Goal: Task Accomplishment & Management: Manage account settings

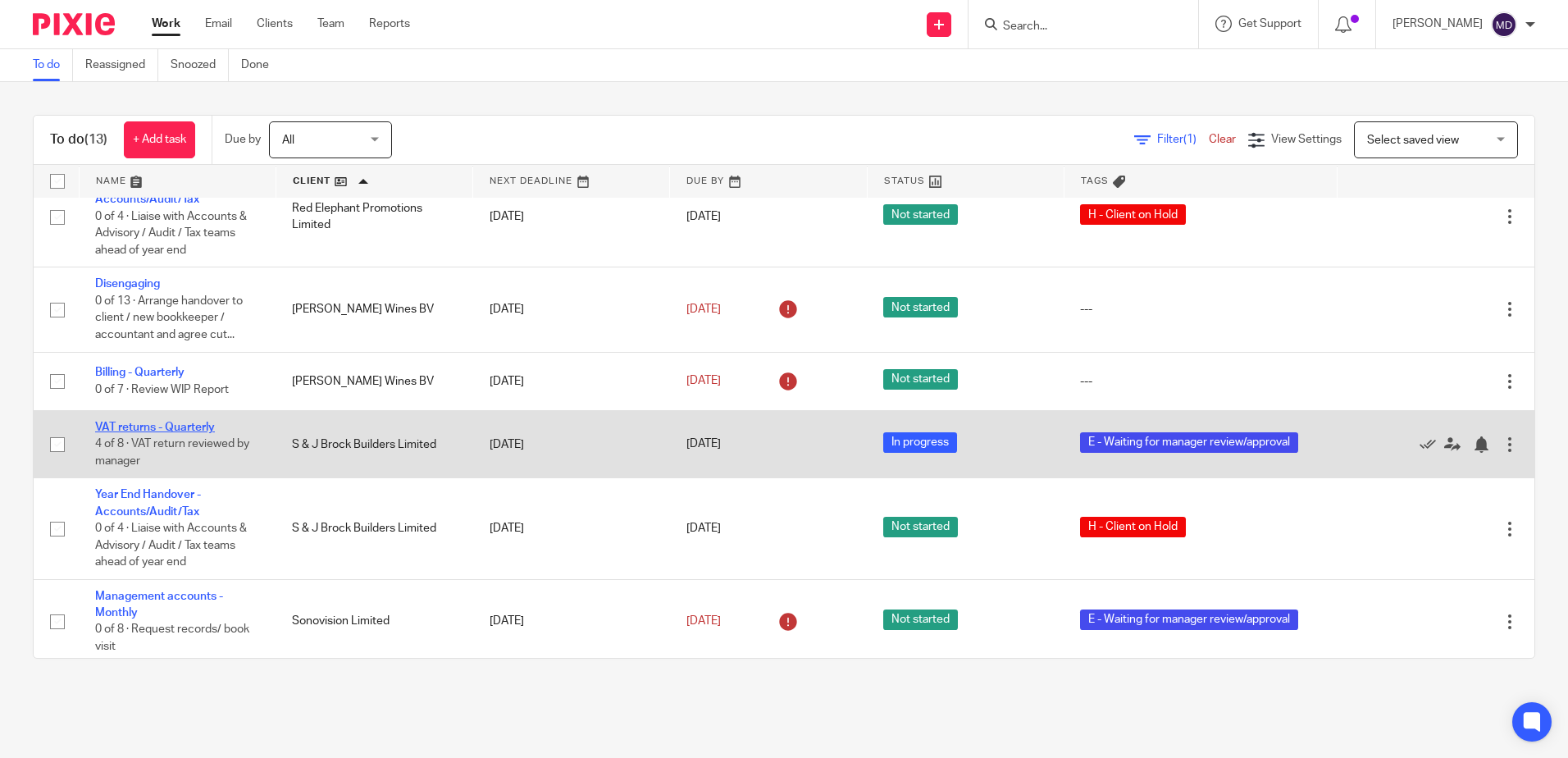
scroll to position [586, 0]
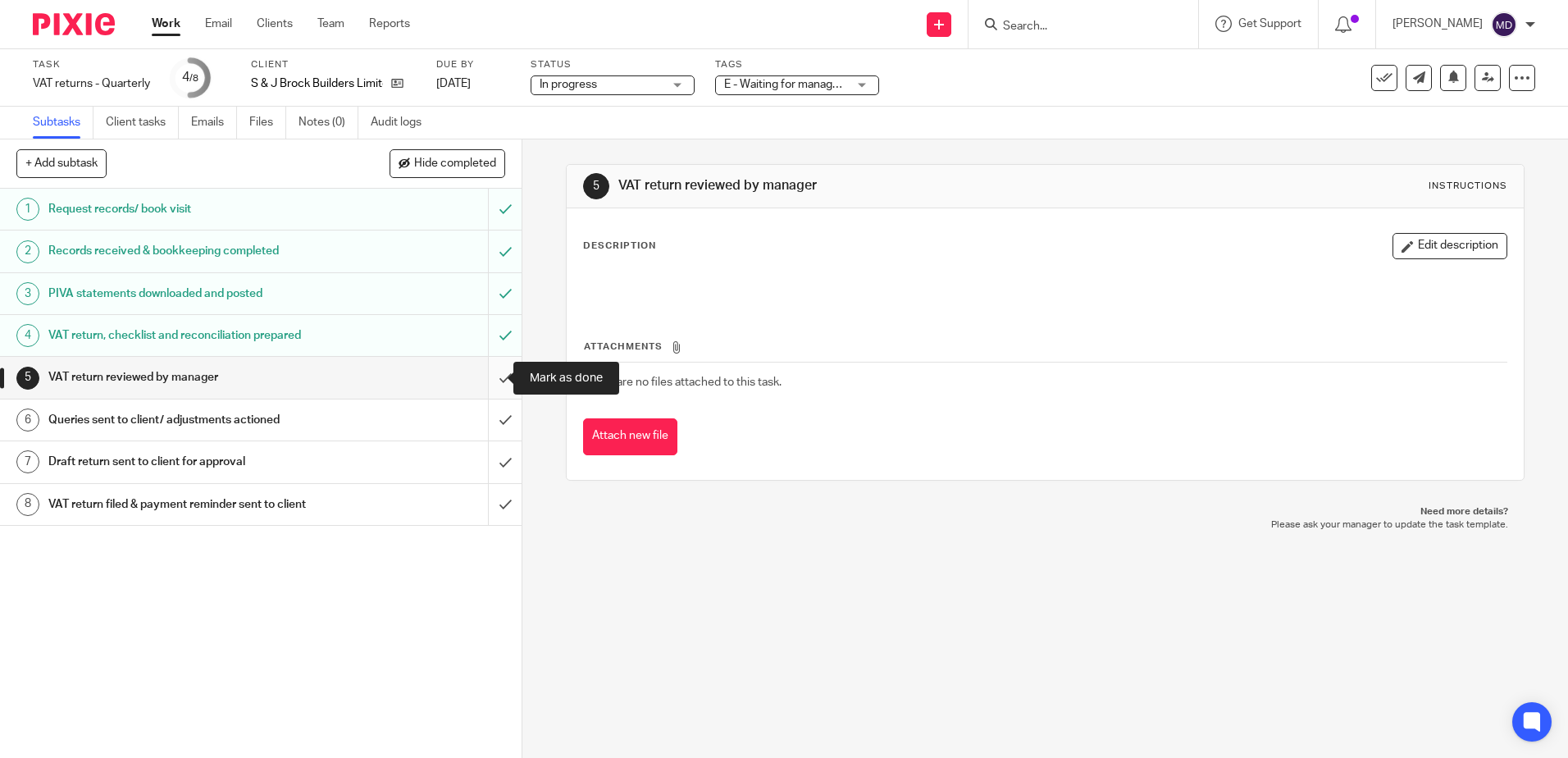
click at [487, 371] on input "submit" at bounding box center [261, 377] width 522 height 41
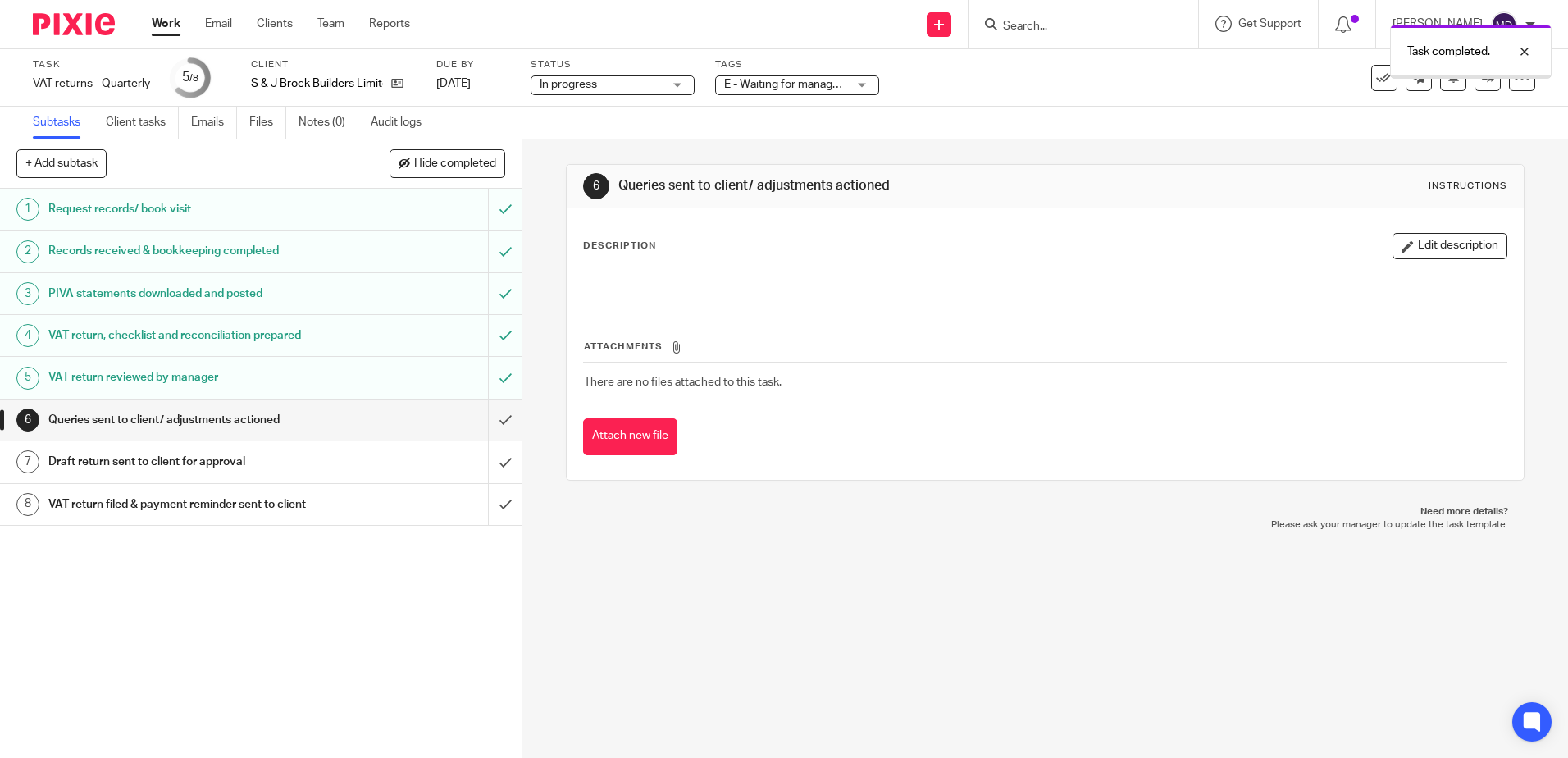
click at [865, 85] on div "E - Waiting for manager review/approval" at bounding box center [797, 86] width 164 height 20
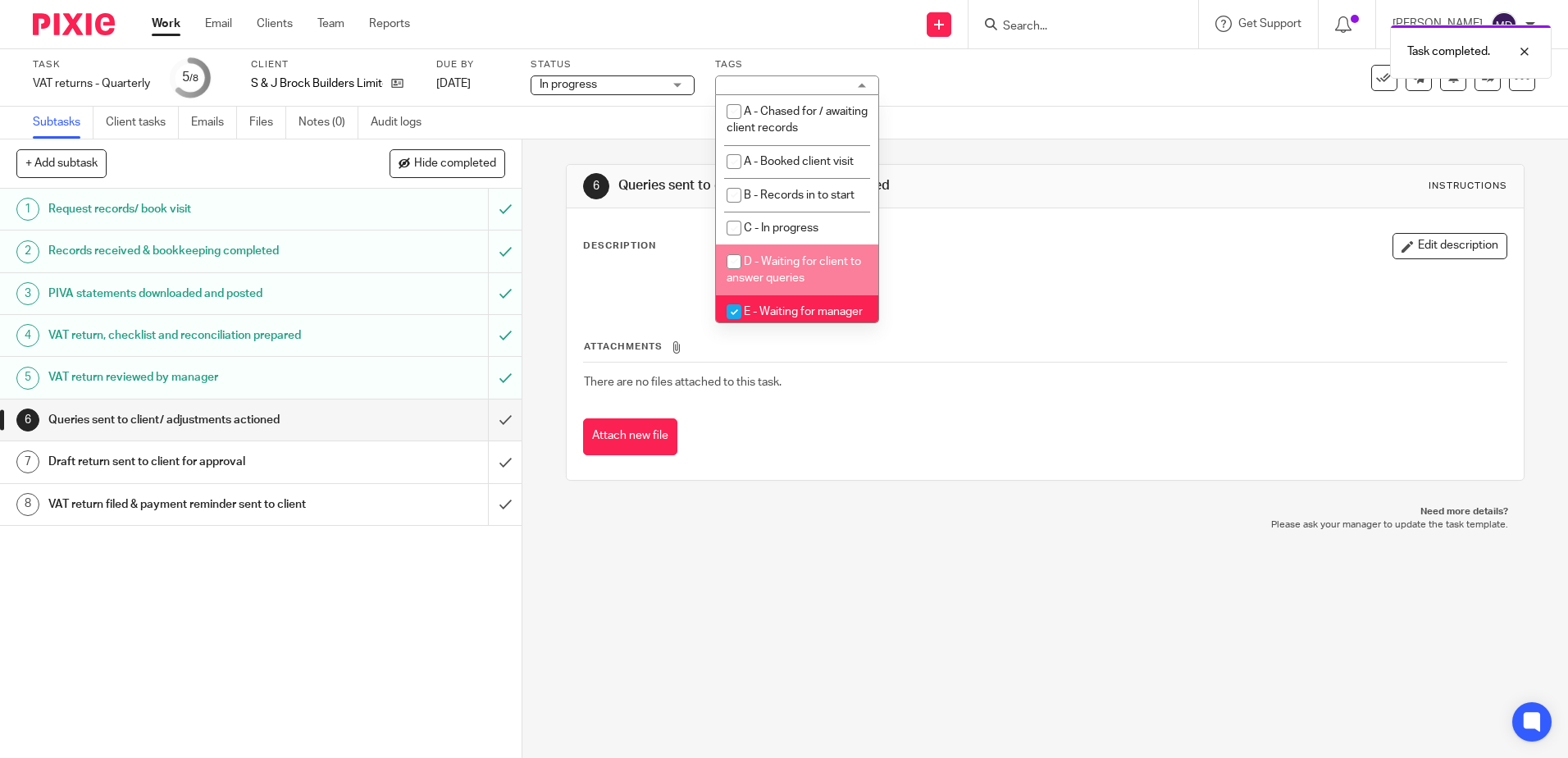
scroll to position [82, 0]
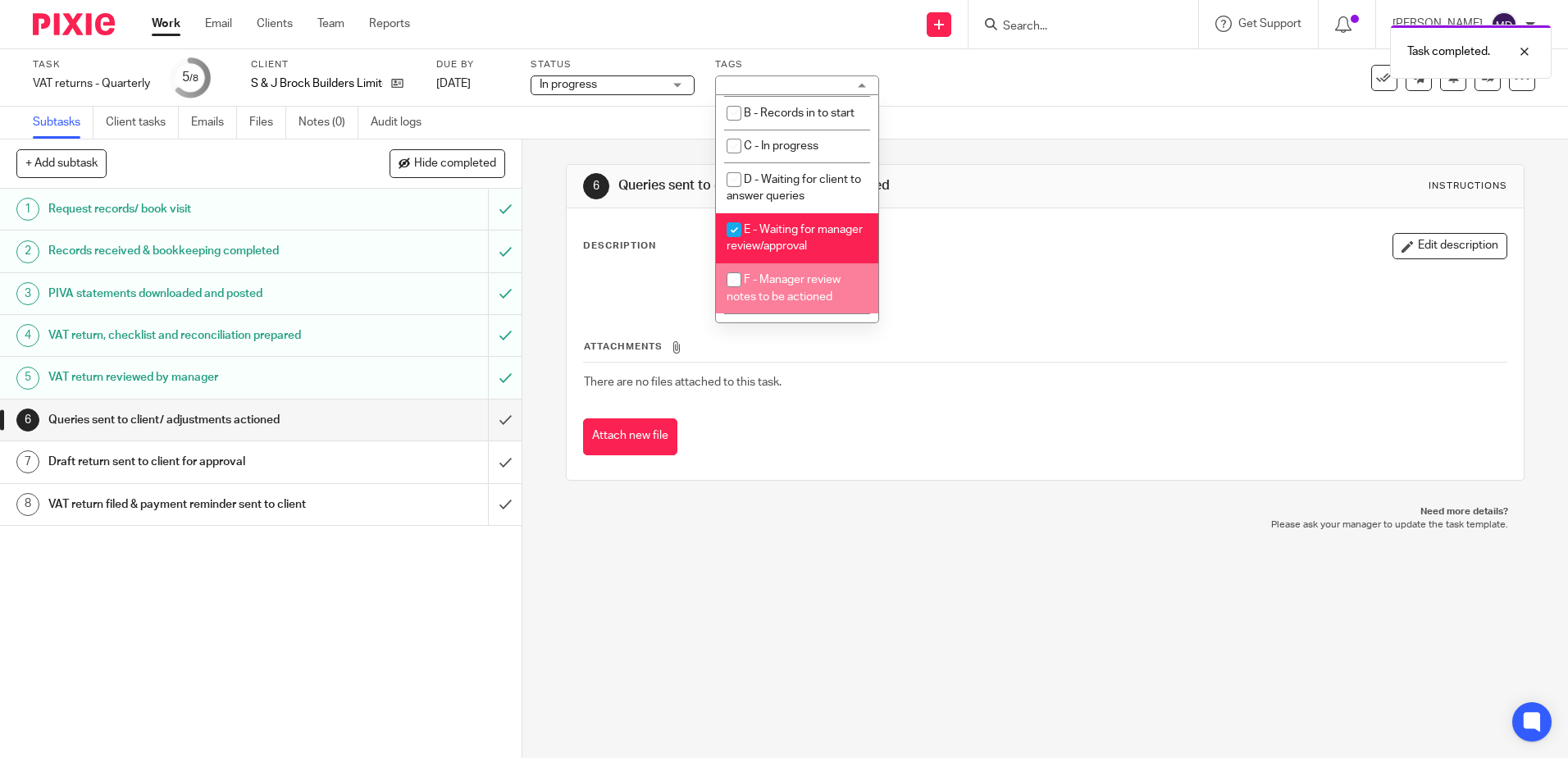
click at [802, 304] on li "F - Manager review notes to be actioned" at bounding box center [797, 288] width 163 height 50
checkbox input "true"
click at [800, 249] on li "E - Waiting for manager review/approval" at bounding box center [797, 238] width 163 height 50
checkbox input "false"
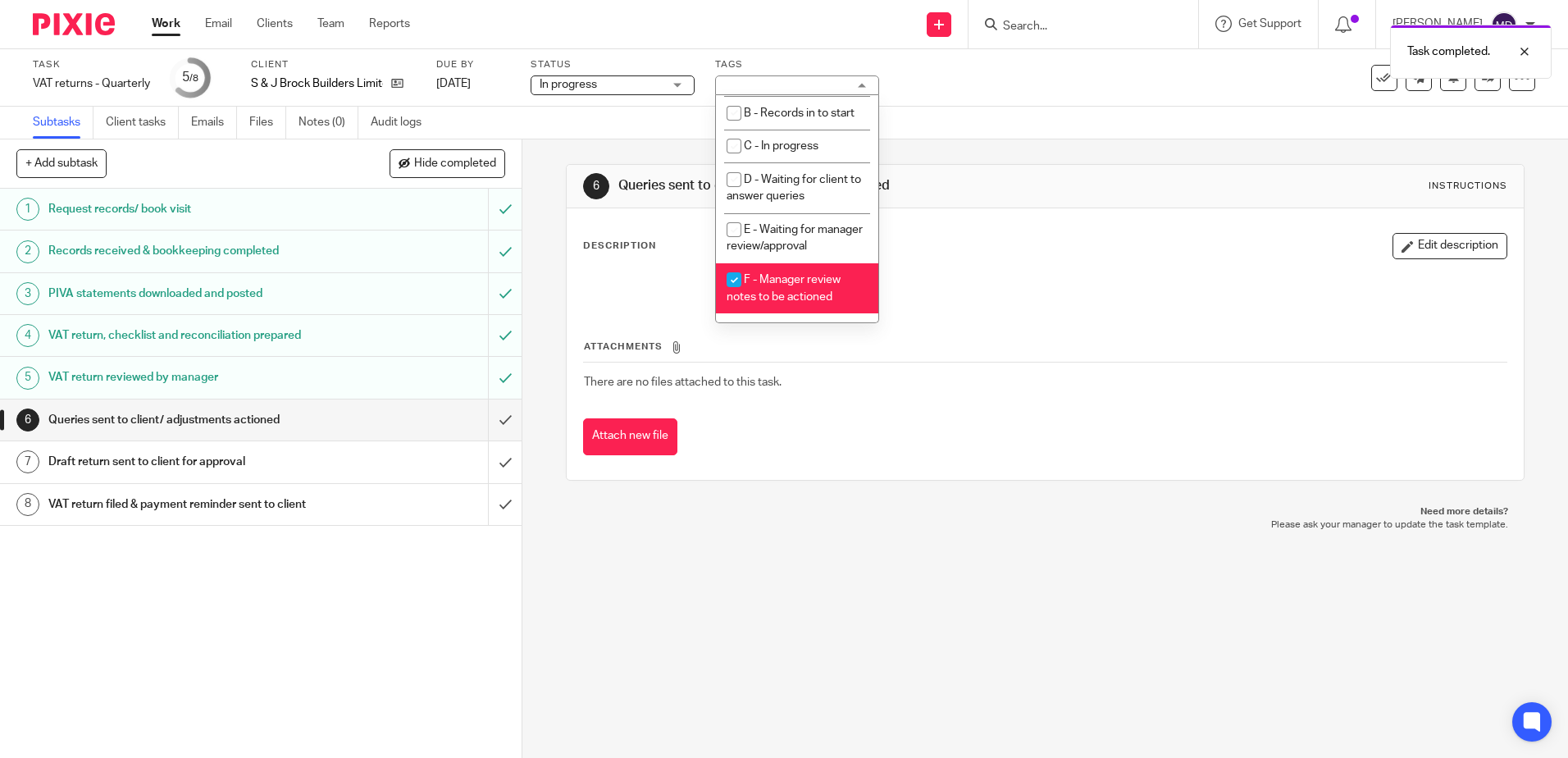
click at [1092, 90] on div "Task VAT returns - Quarterly Save VAT returns - Quarterly 5 /8 Client S & J Bro…" at bounding box center [659, 78] width 1252 height 39
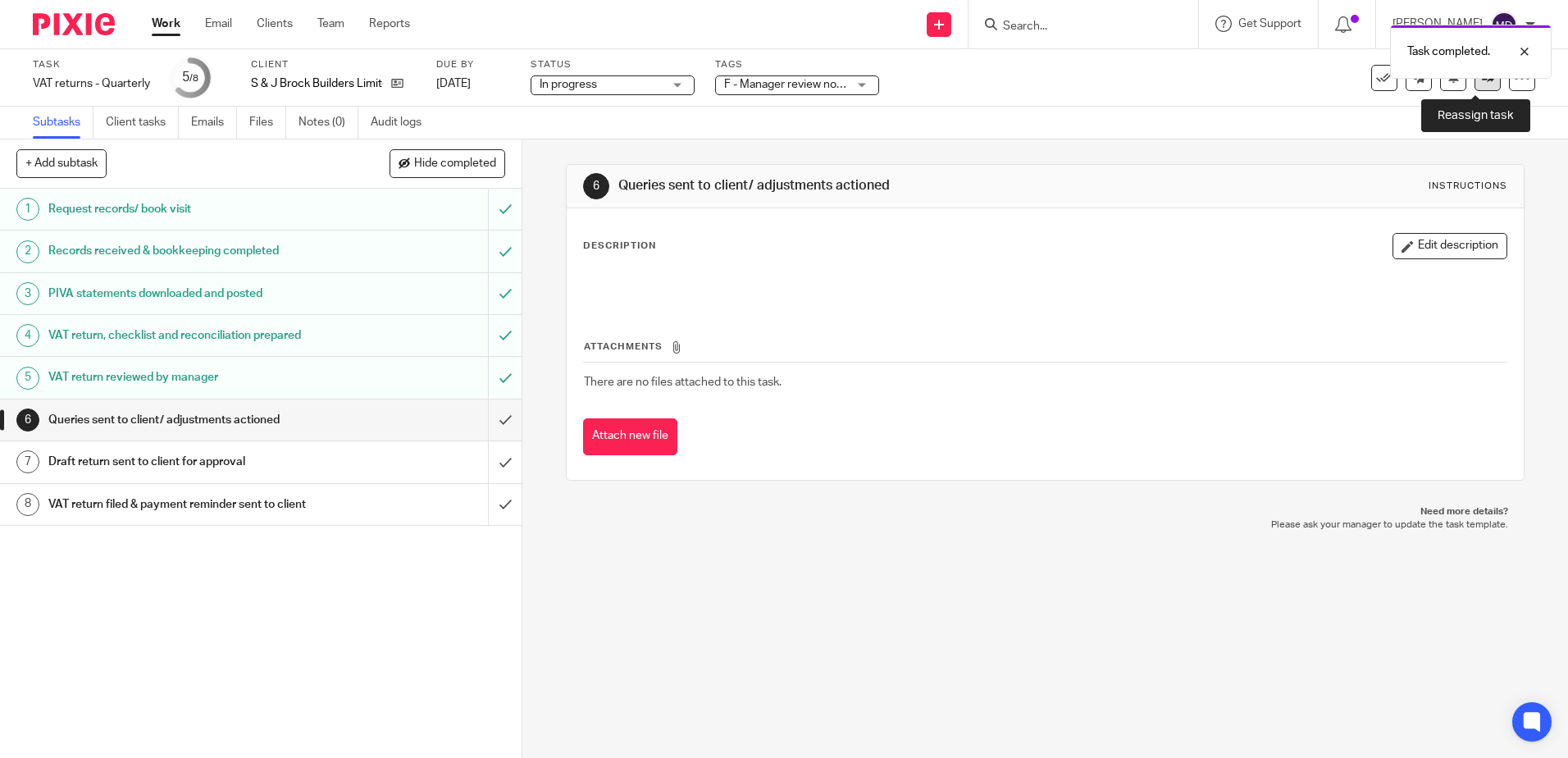
click at [1478, 87] on link at bounding box center [1487, 78] width 26 height 26
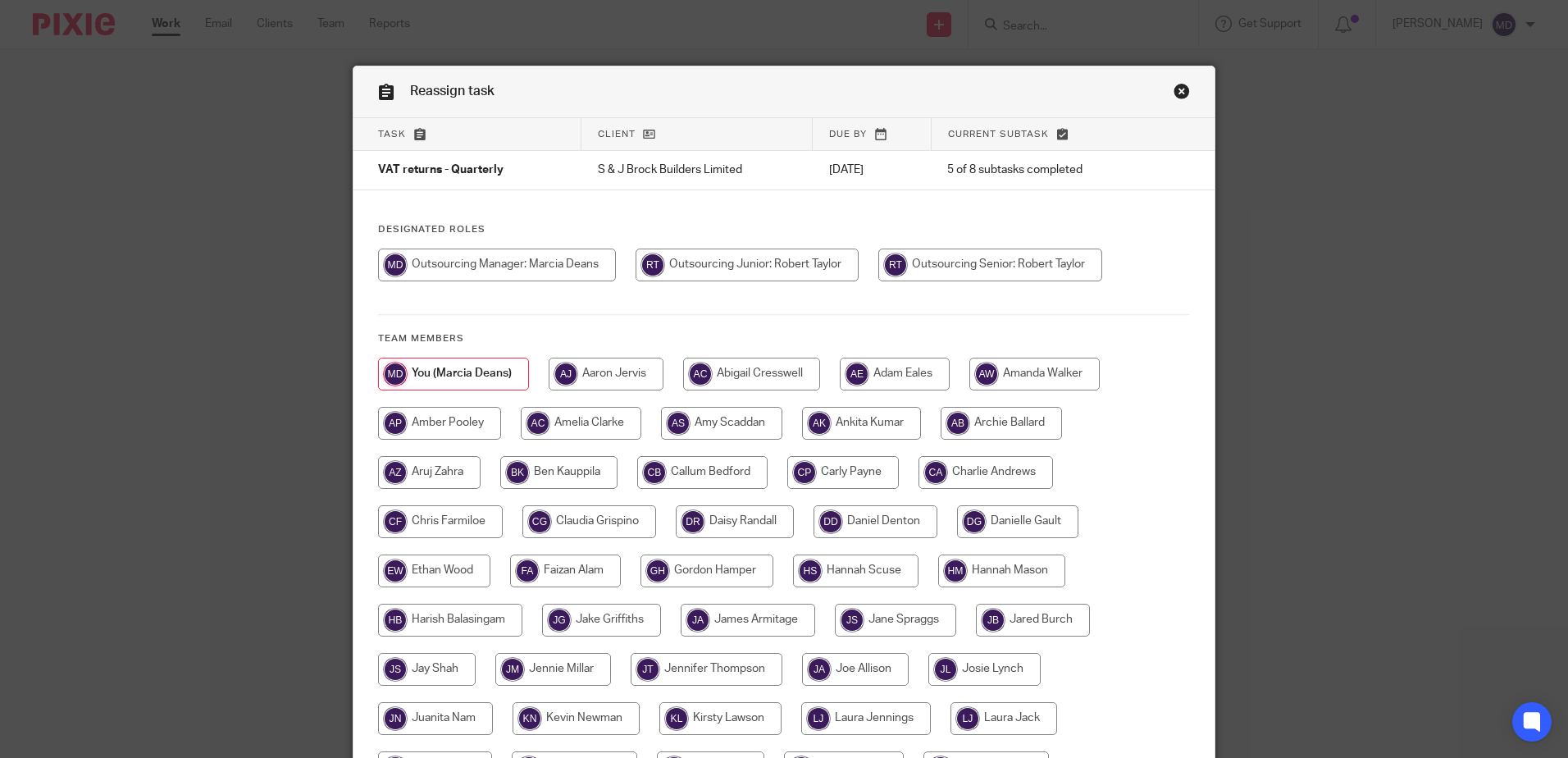
click at [1040, 265] on input "radio" at bounding box center [990, 265] width 224 height 33
radio input "true"
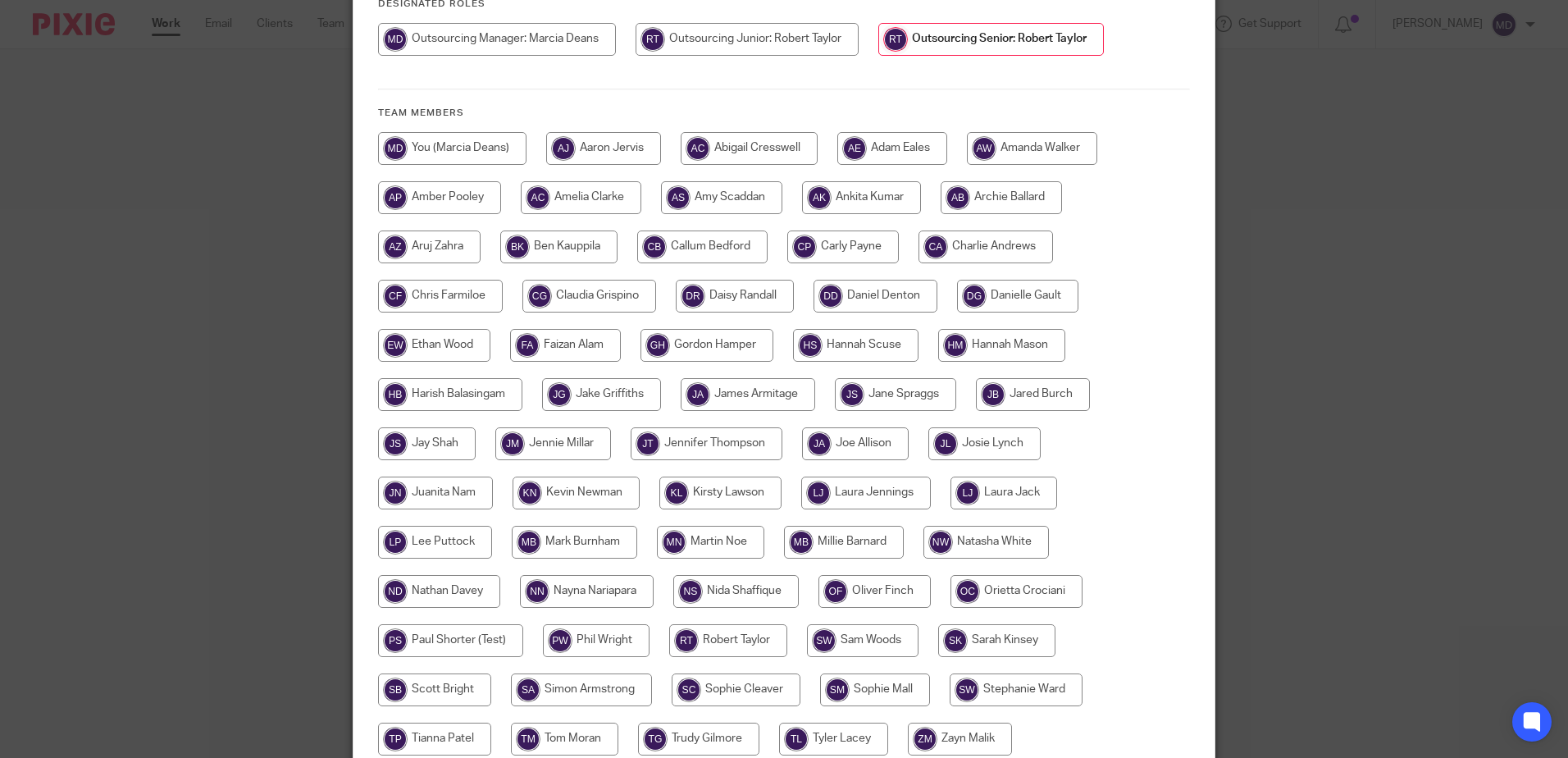
scroll to position [375, 0]
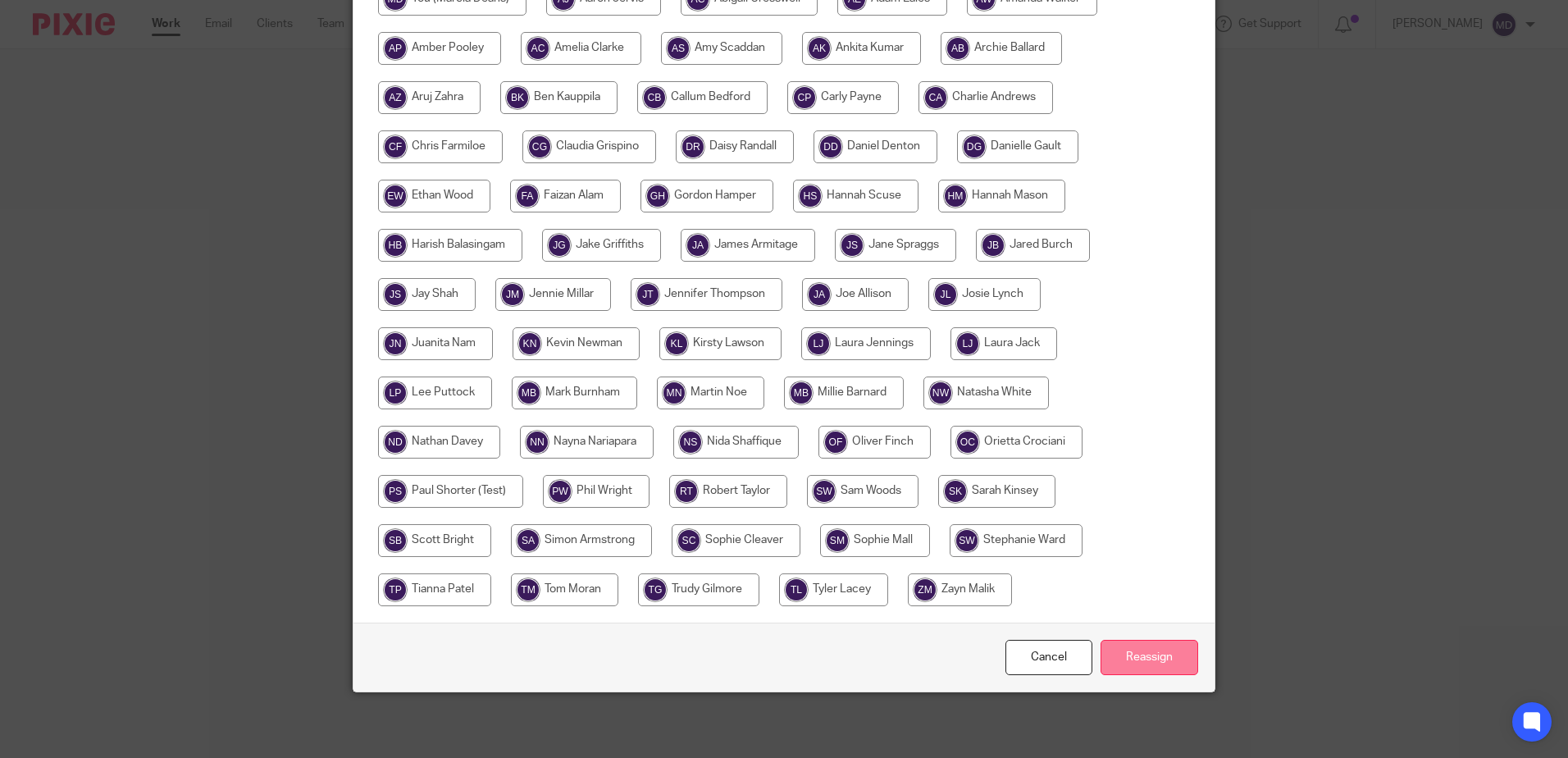
click at [1141, 660] on input "Reassign" at bounding box center [1149, 657] width 98 height 35
